Goal: Information Seeking & Learning: Learn about a topic

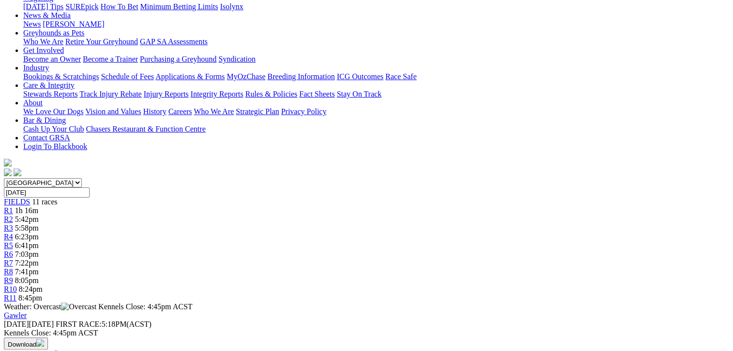
scroll to position [194, 0]
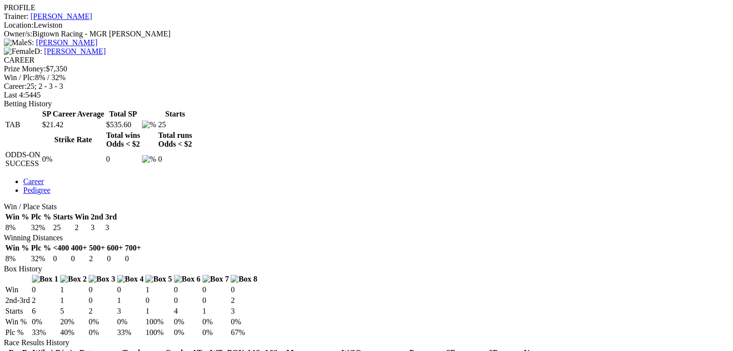
scroll to position [485, 0]
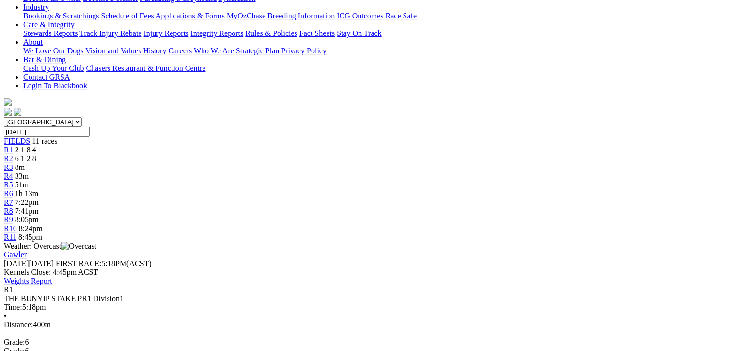
scroll to position [48, 0]
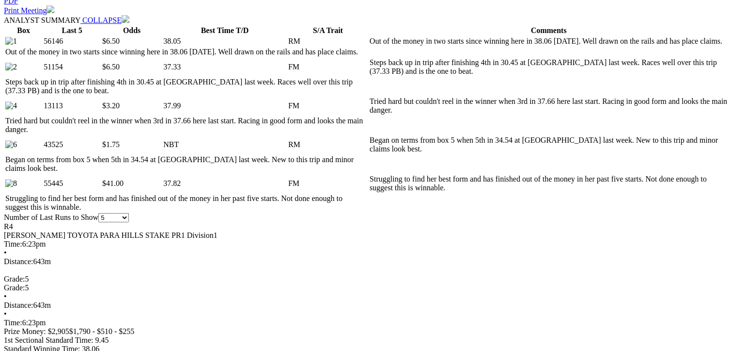
scroll to position [533, 0]
